Goal: Task Accomplishment & Management: Manage account settings

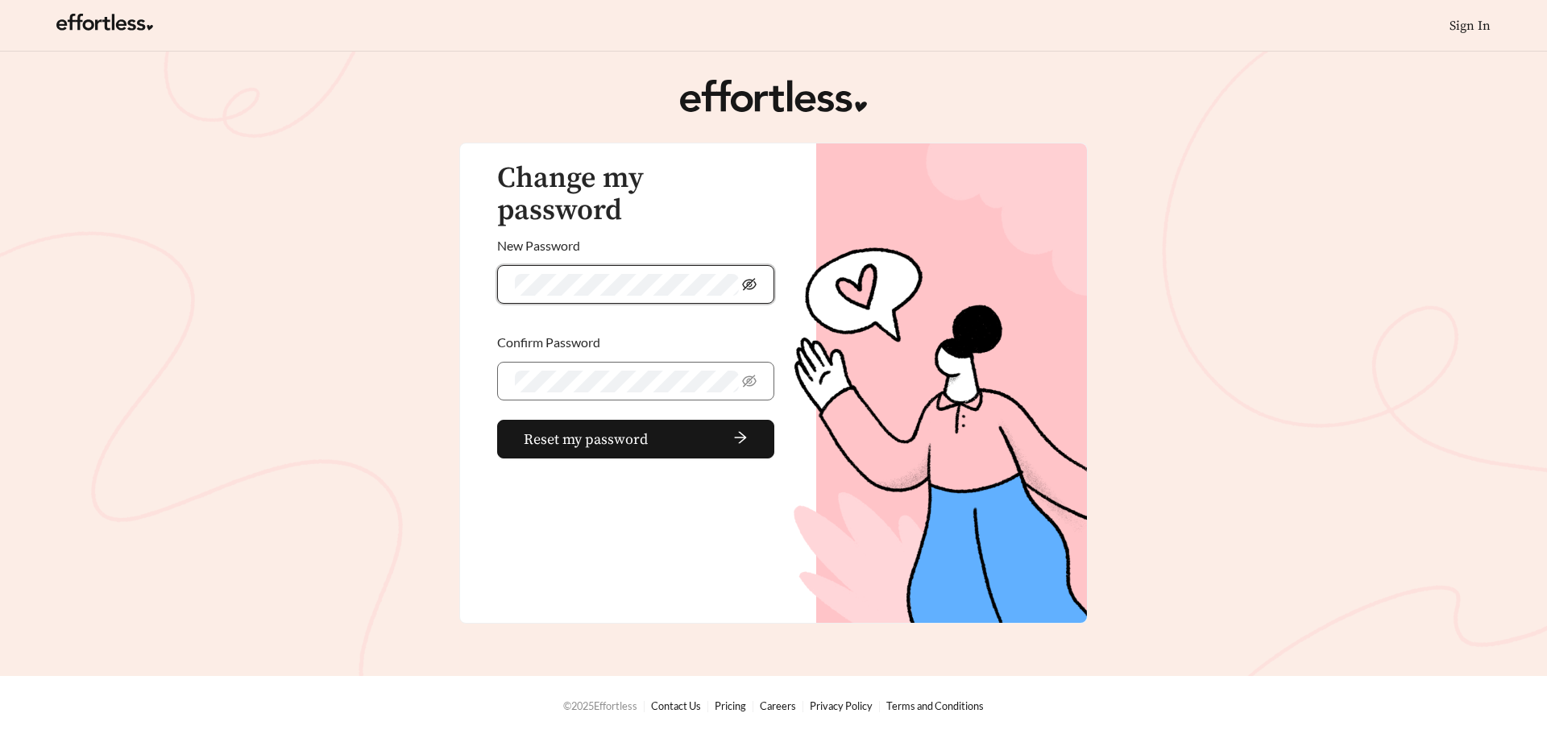
click at [744, 278] on icon "eye-invisible" at bounding box center [749, 284] width 15 height 12
click at [497, 420] on button "Reset my password" at bounding box center [635, 439] width 277 height 39
click at [627, 429] on span "Reset my password" at bounding box center [607, 440] width 124 height 22
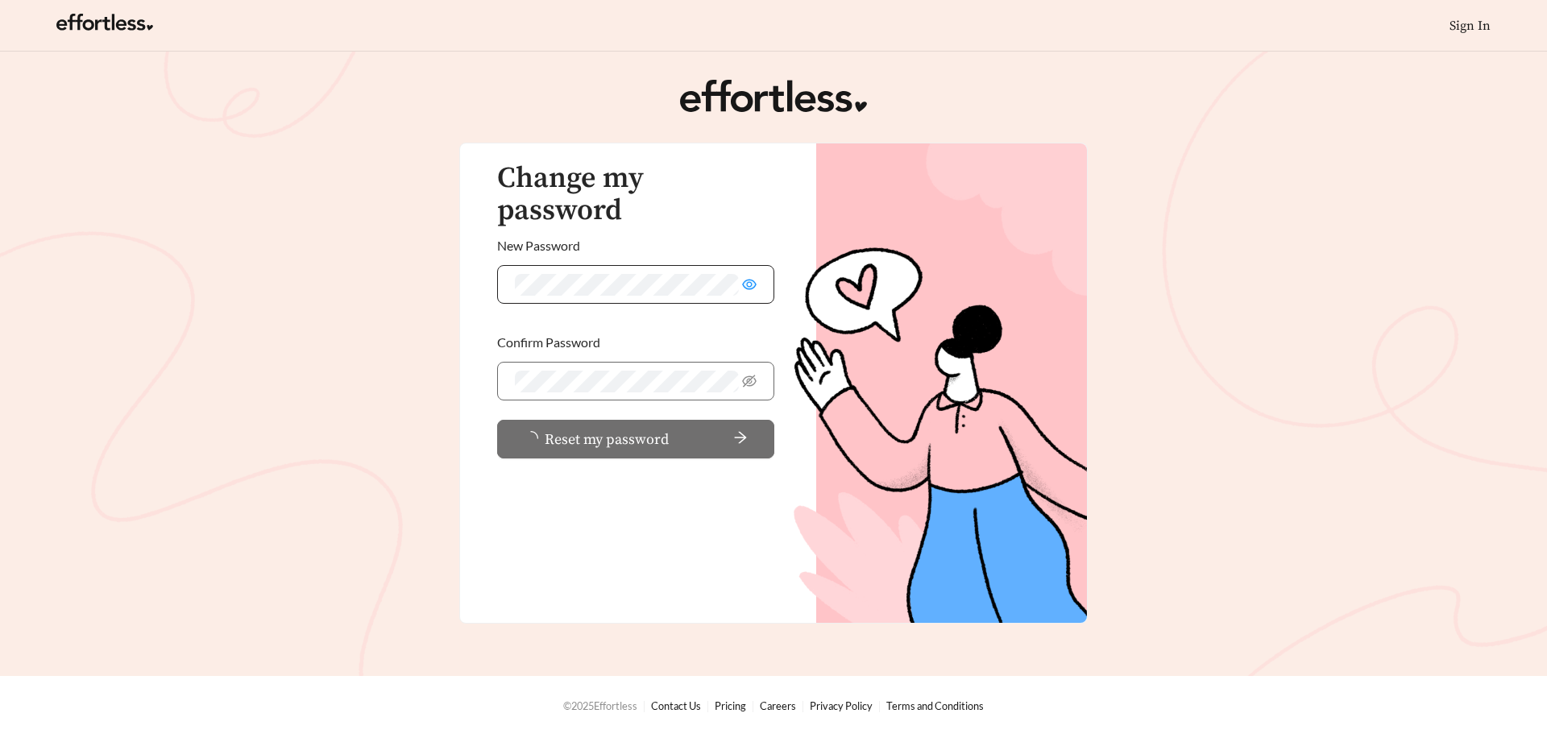
click at [627, 429] on span "Reset my password" at bounding box center [607, 440] width 124 height 22
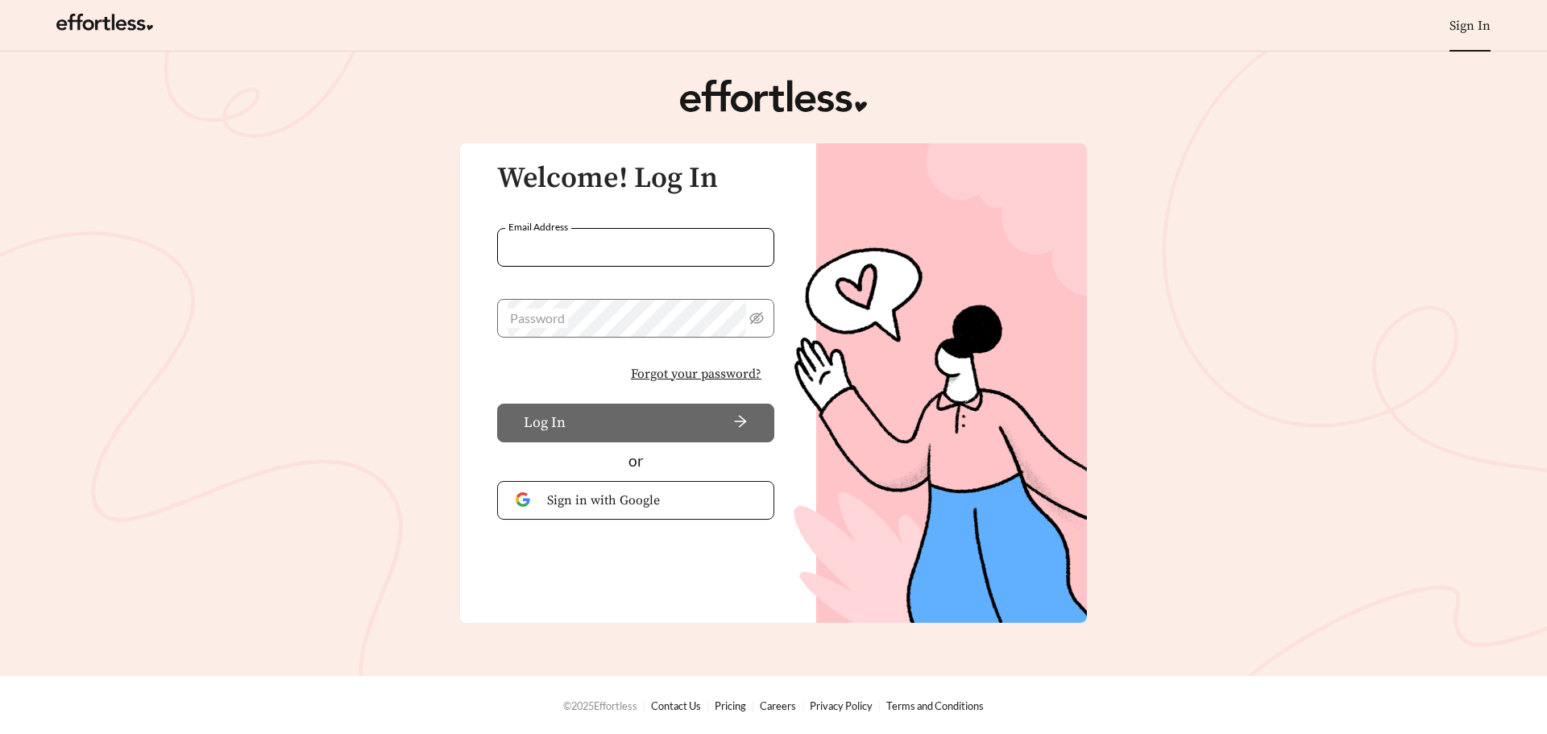
click at [575, 251] on input "Email Address" at bounding box center [635, 247] width 277 height 39
type input "**********"
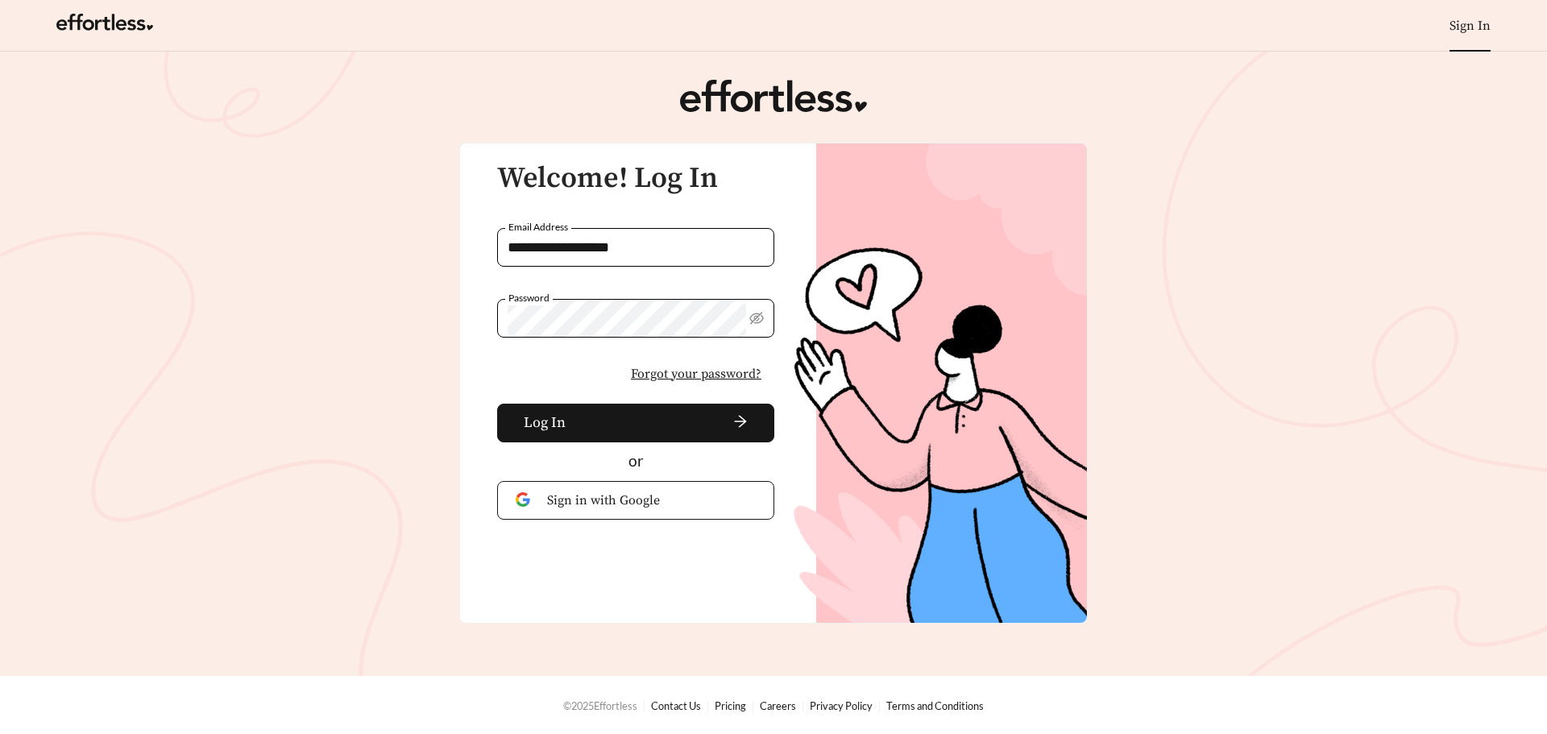
click at [497, 404] on button "Log In" at bounding box center [635, 423] width 277 height 39
click at [715, 376] on span "Forgot your password?" at bounding box center [696, 373] width 131 height 19
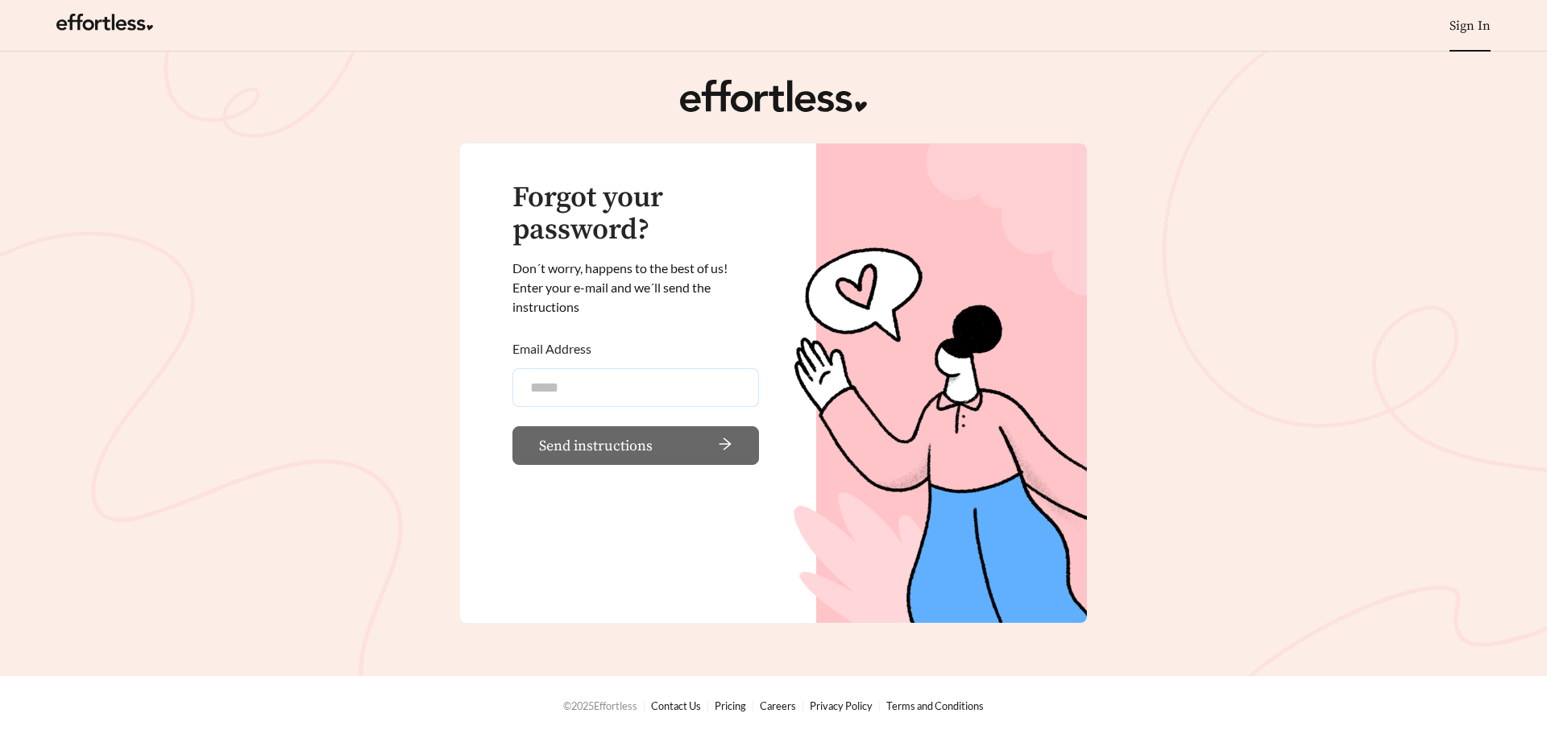
click at [653, 376] on input "Email Address" at bounding box center [635, 387] width 247 height 39
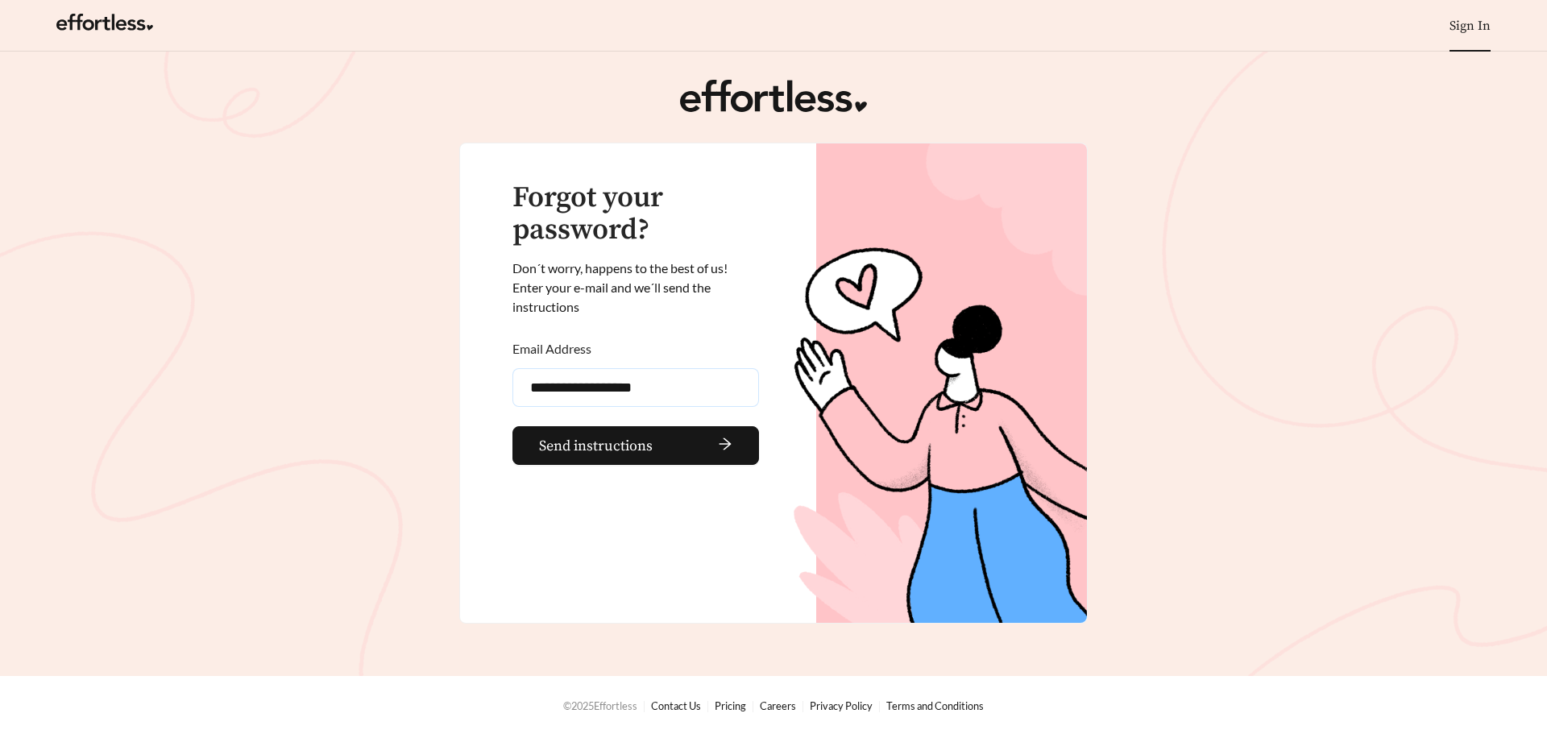
type input "**********"
click at [512, 426] on button "Send instructions" at bounding box center [635, 445] width 247 height 39
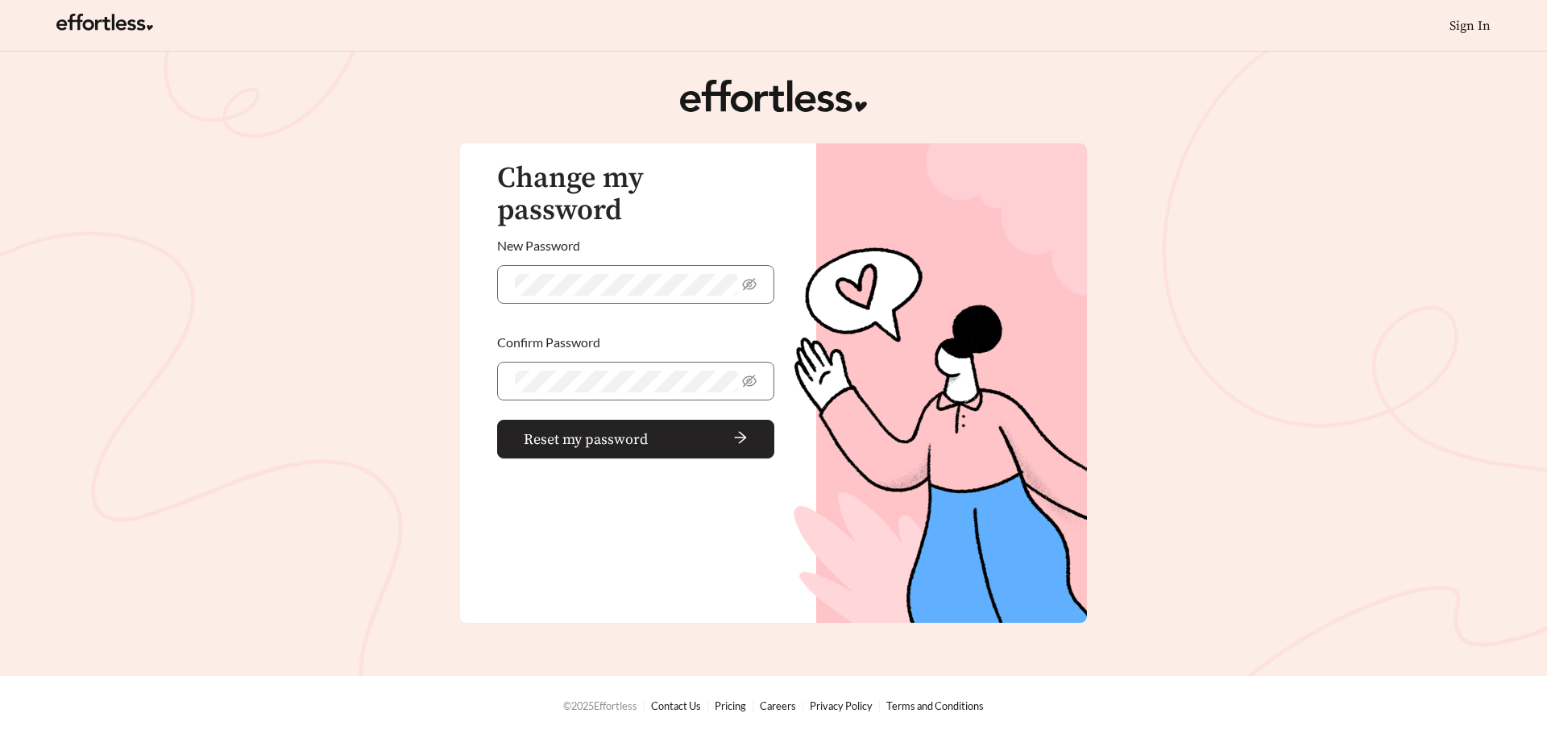
click at [695, 430] on span "arrow-right" at bounding box center [700, 439] width 93 height 18
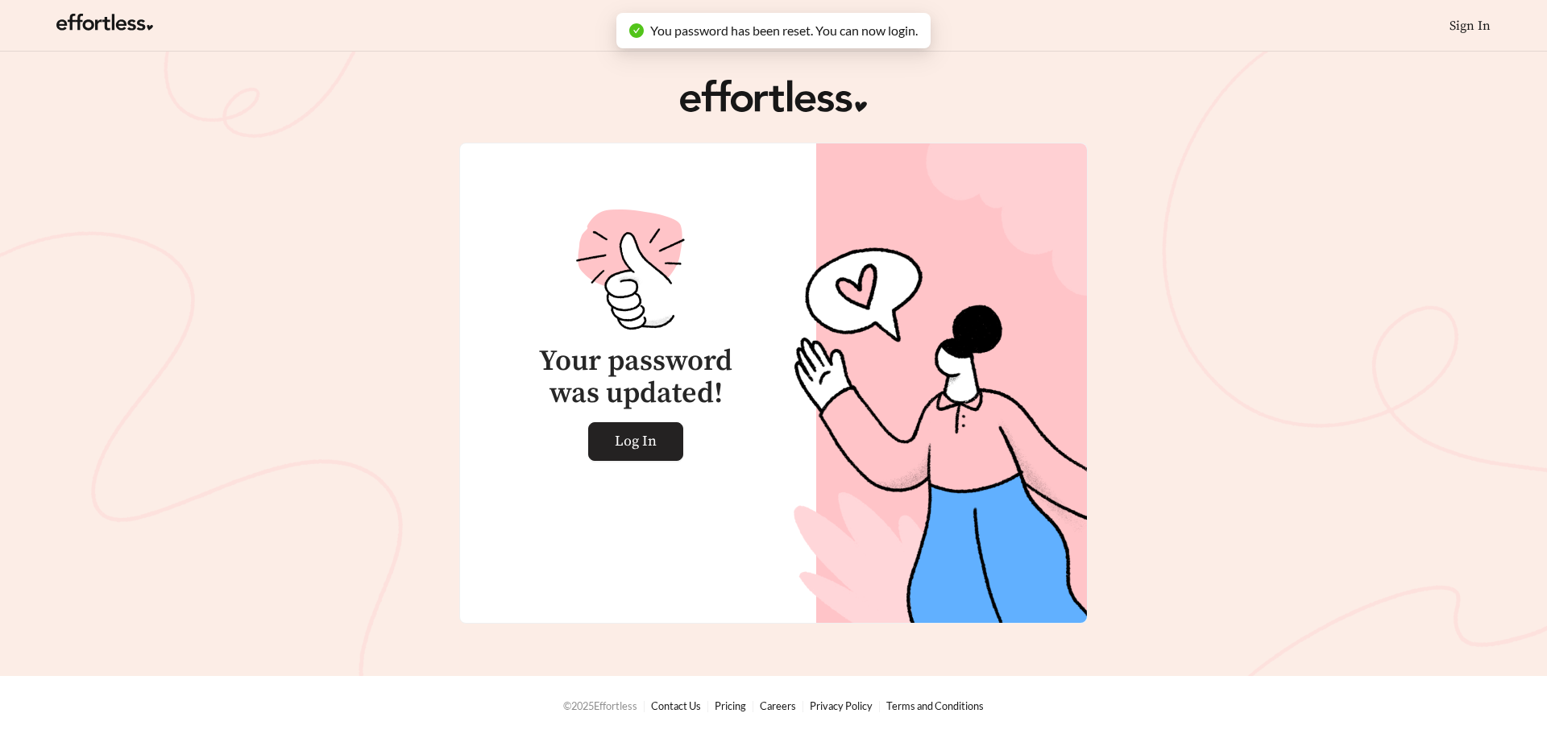
click at [614, 450] on link "Log In" at bounding box center [635, 441] width 95 height 39
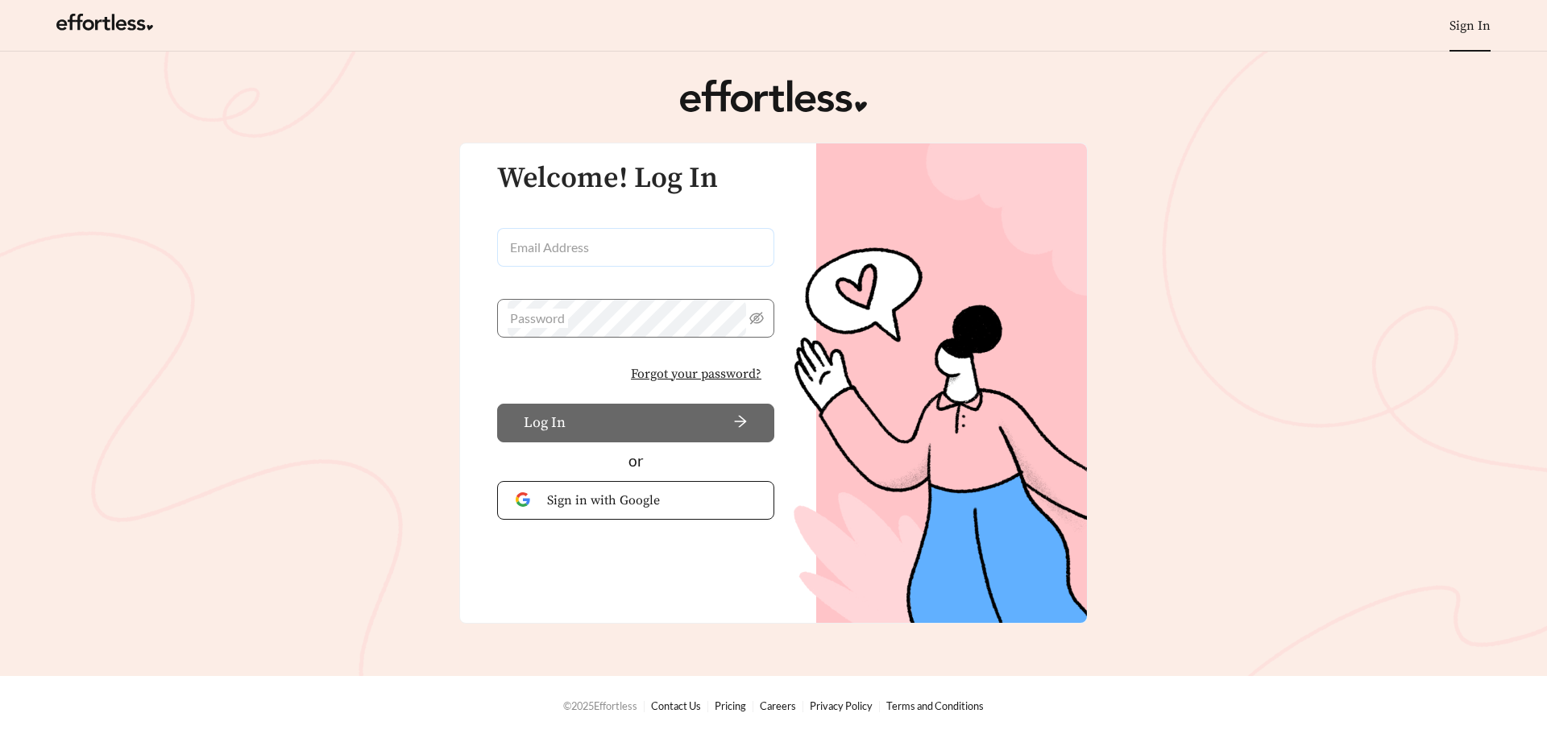
click at [553, 244] on input "Email Address" at bounding box center [635, 247] width 277 height 39
type input "**********"
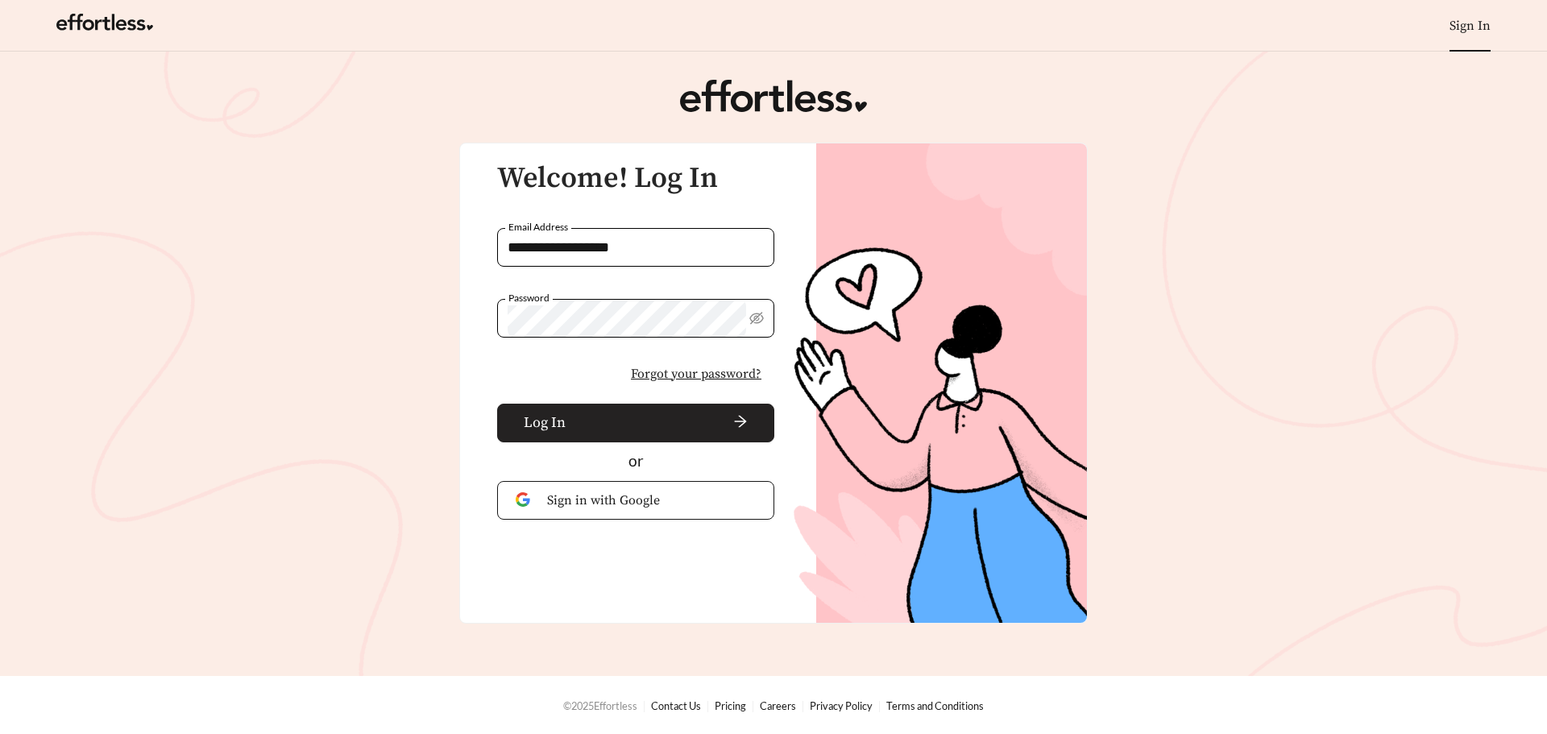
click at [594, 432] on button "Log In" at bounding box center [635, 423] width 277 height 39
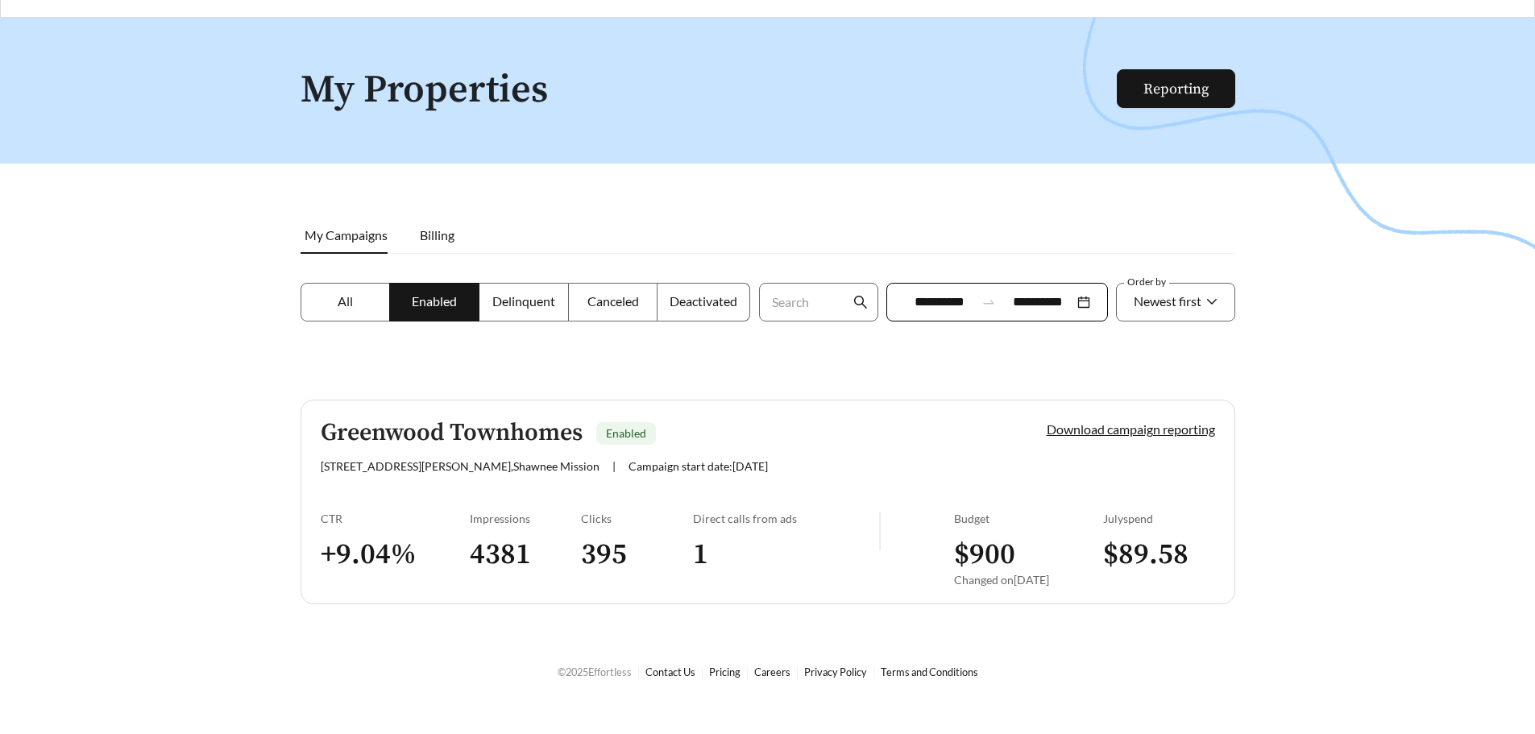
scroll to position [52, 0]
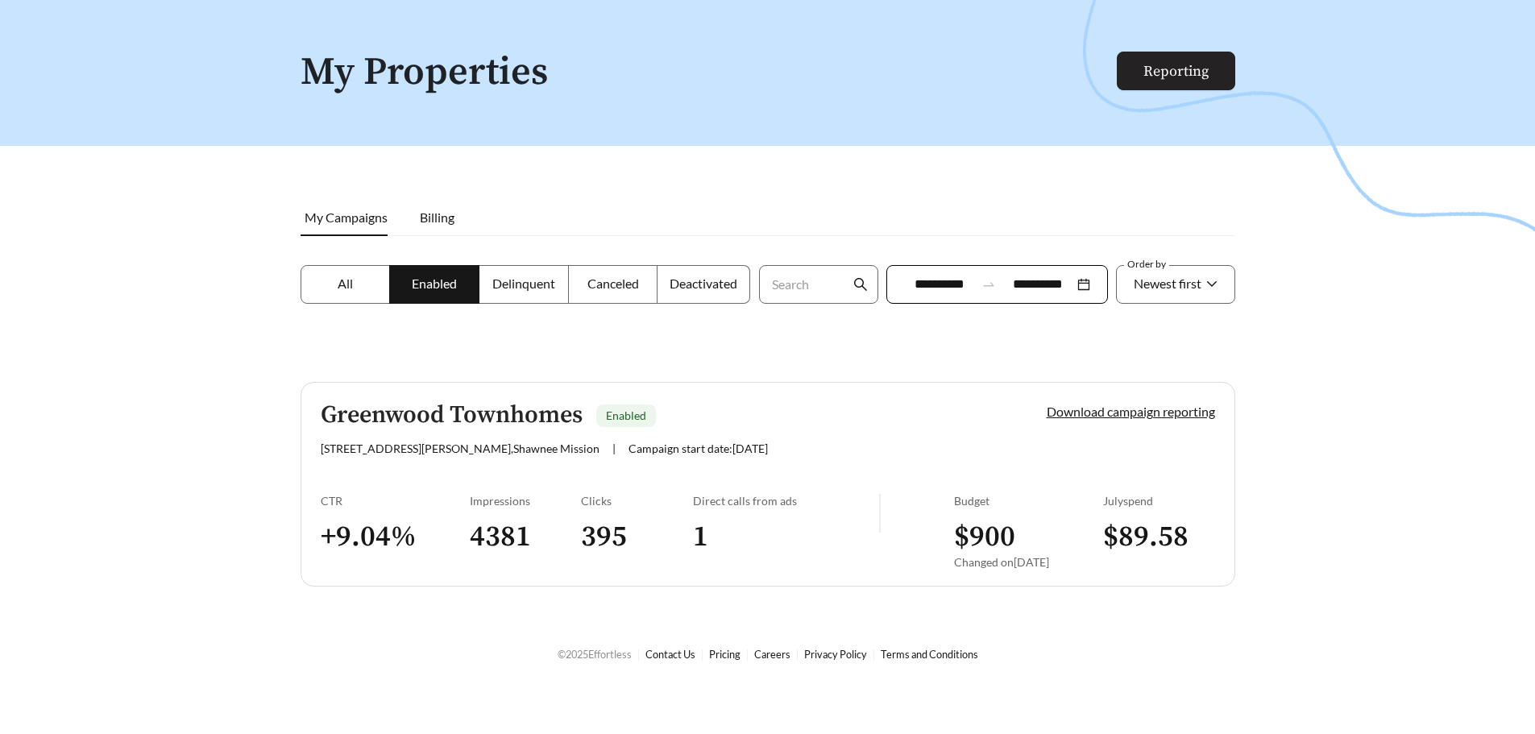
click at [1203, 66] on link "Reporting" at bounding box center [1175, 71] width 65 height 19
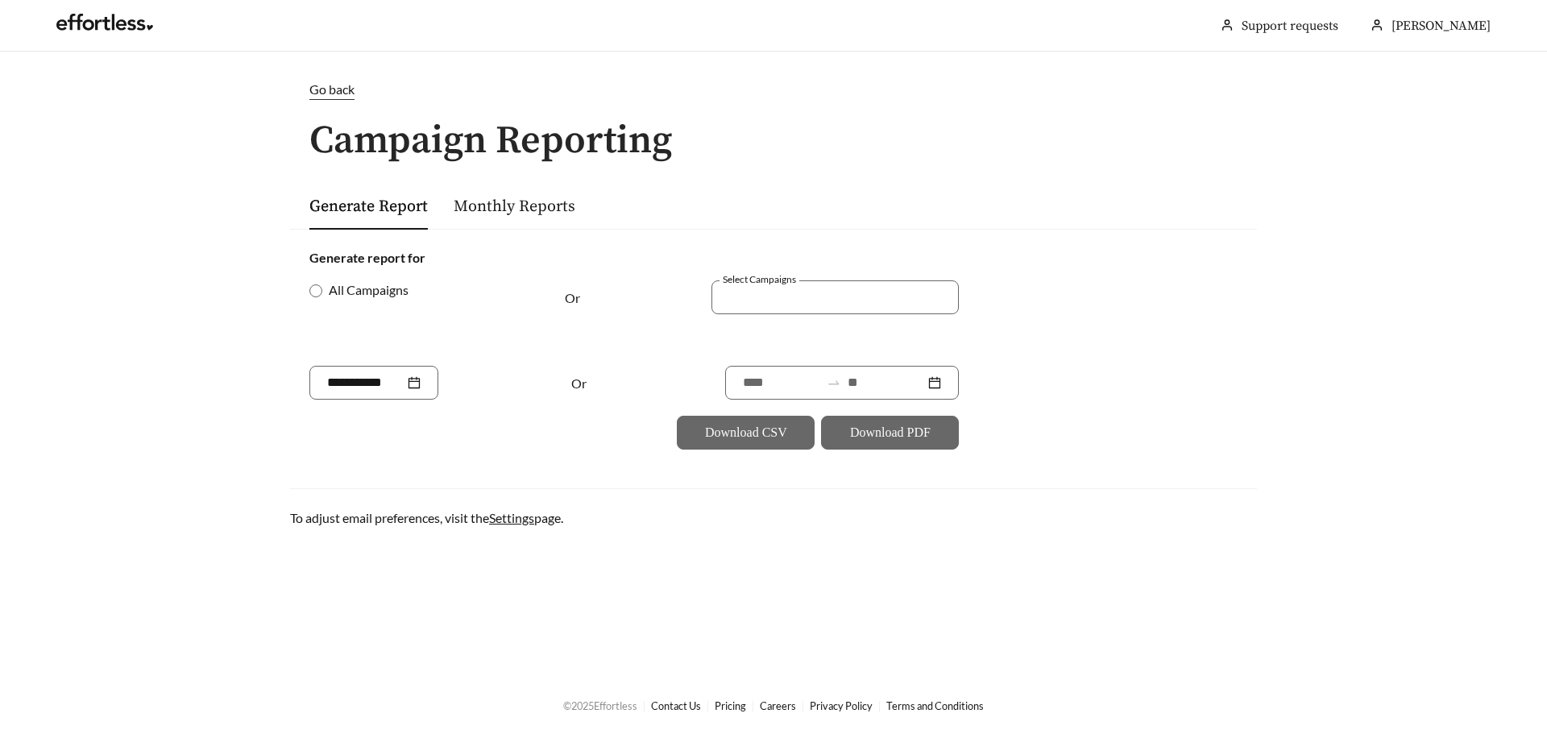
click at [508, 195] on div "Monthly Reports" at bounding box center [515, 206] width 122 height 22
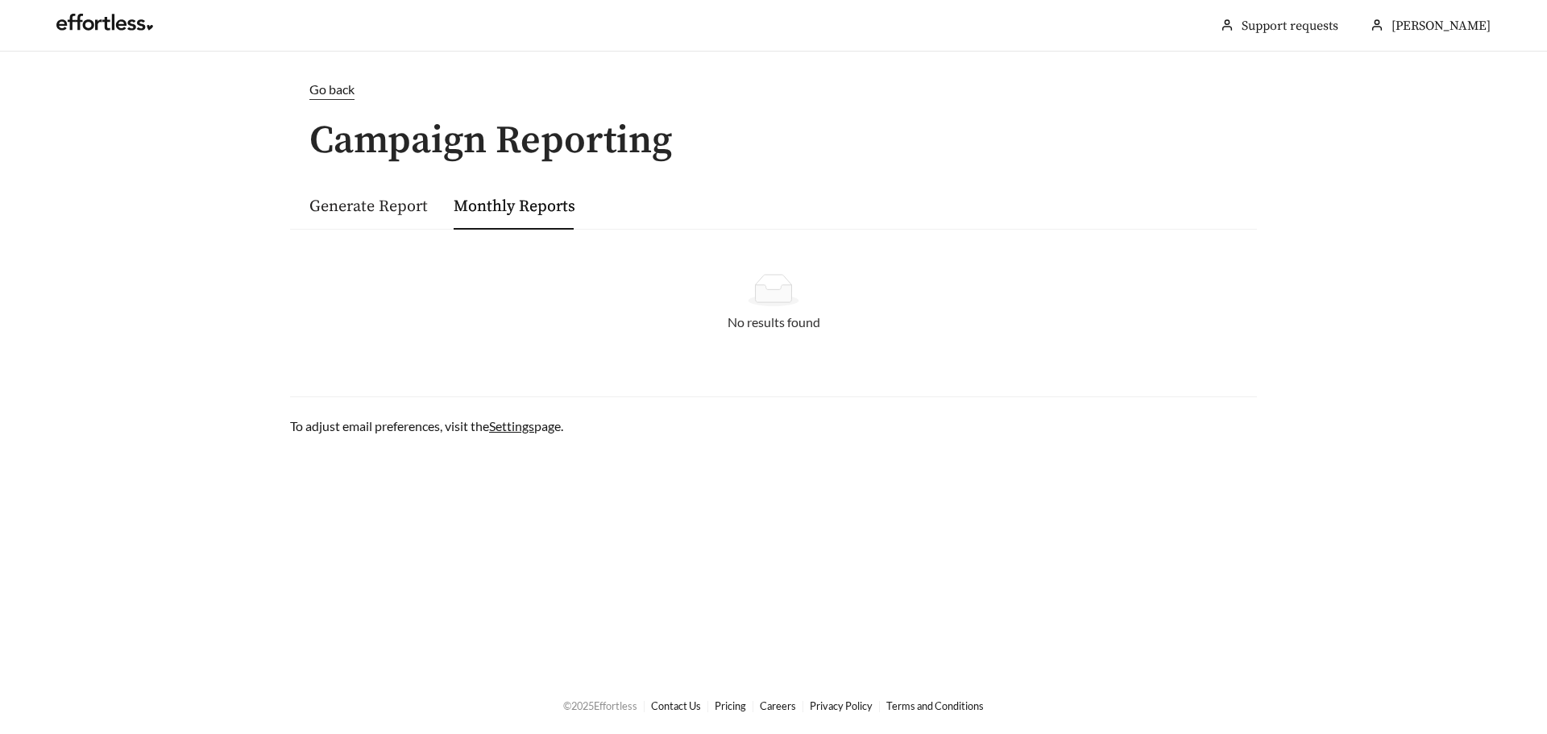
click at [341, 203] on link "Generate Report" at bounding box center [368, 207] width 118 height 20
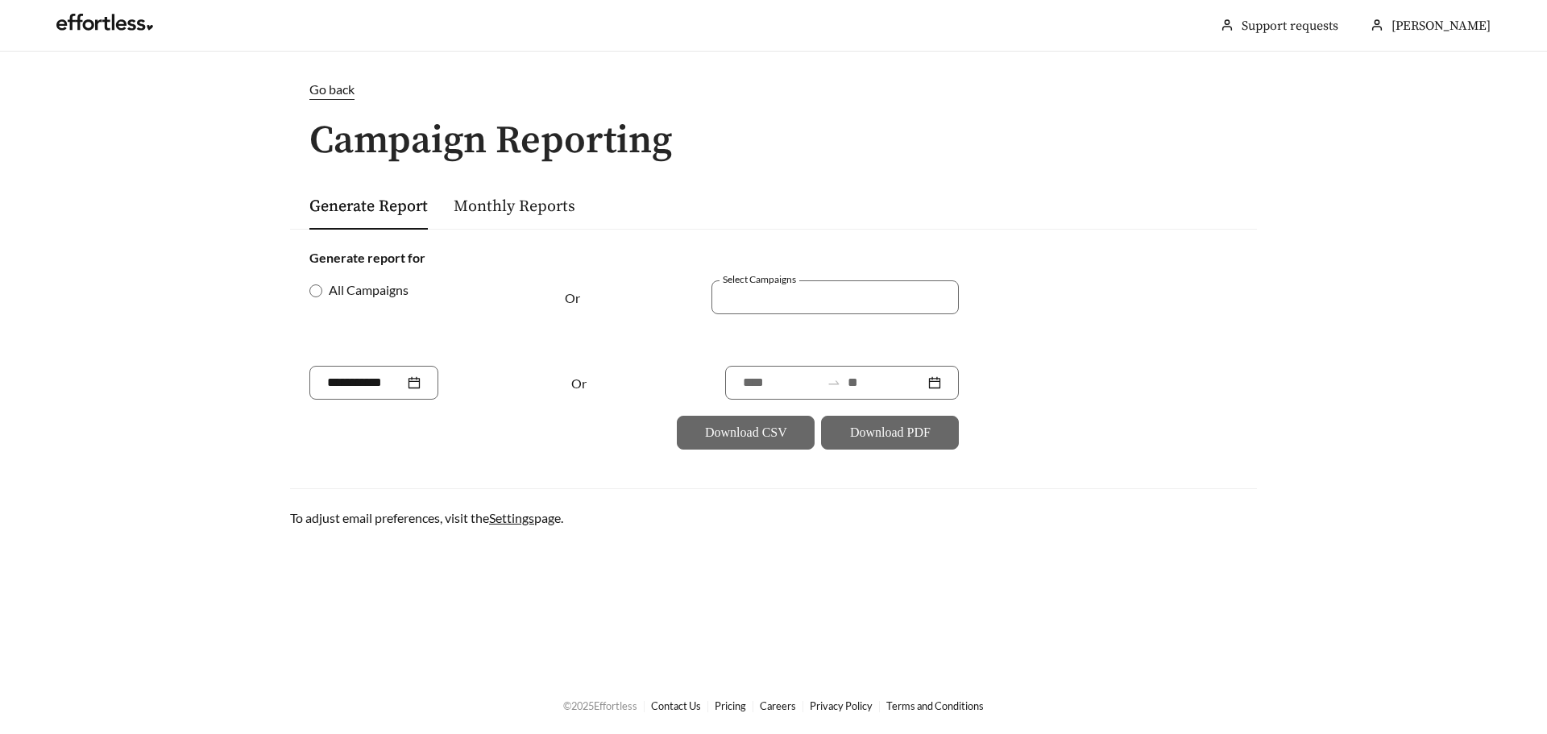
click at [336, 98] on div "Go back" at bounding box center [331, 90] width 45 height 20
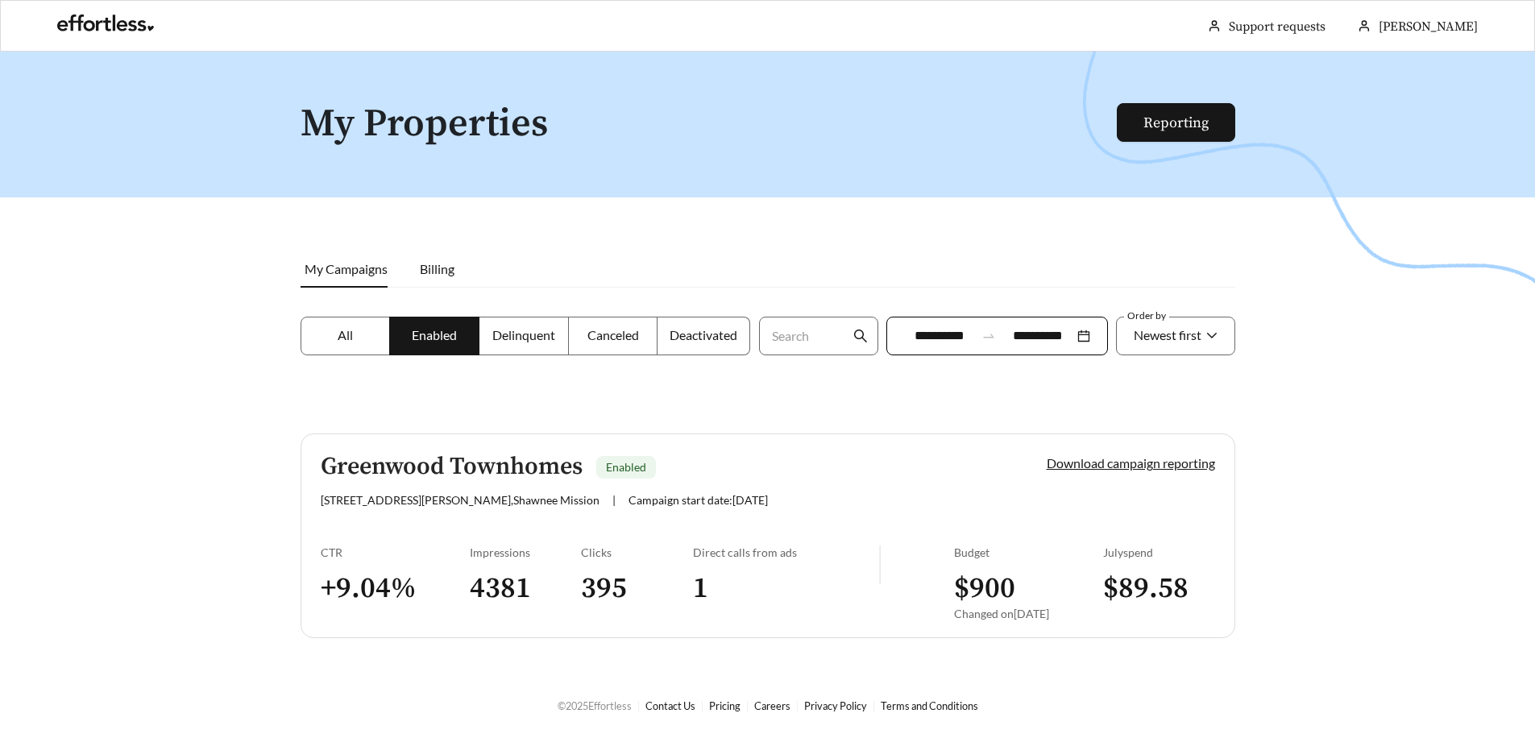
click at [342, 548] on div "CTR" at bounding box center [395, 553] width 149 height 14
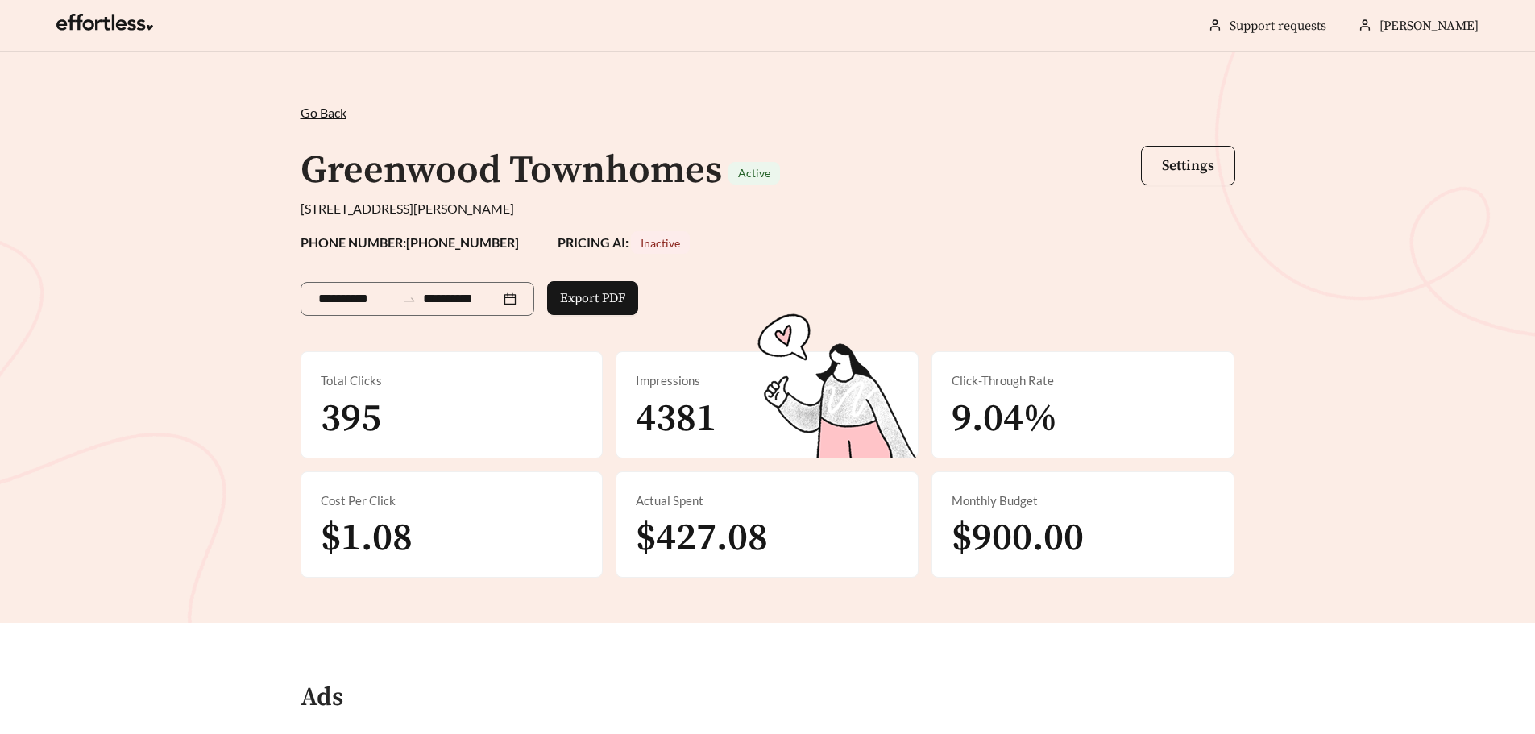
click at [240, 429] on div "**********" at bounding box center [767, 337] width 1535 height 571
